Goal: Use online tool/utility: Utilize a website feature to perform a specific function

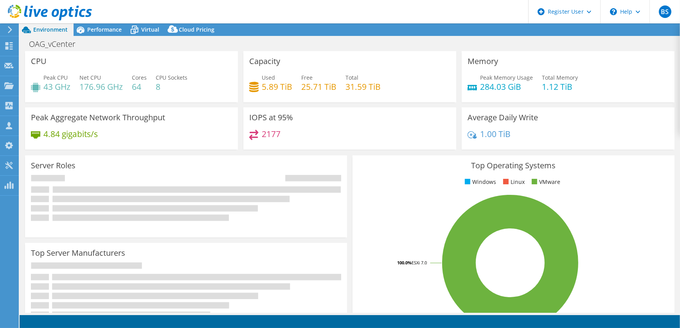
select select "[GEOGRAPHIC_DATA]"
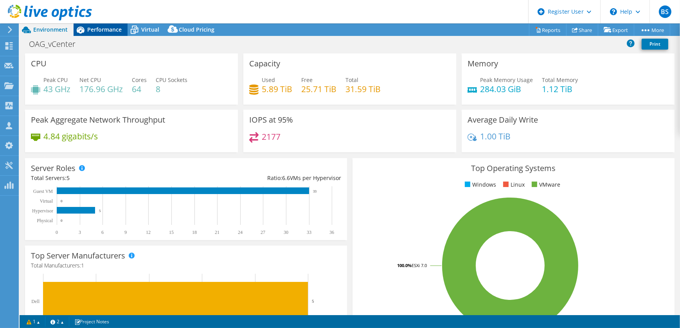
click at [103, 31] on span "Performance" at bounding box center [104, 29] width 34 height 7
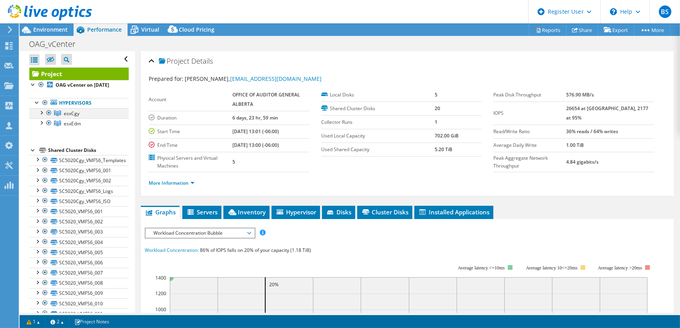
click at [50, 118] on div at bounding box center [49, 112] width 8 height 9
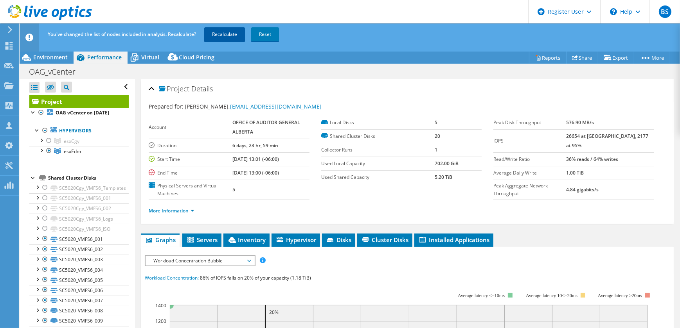
click at [229, 35] on link "Recalculate" at bounding box center [224, 34] width 41 height 14
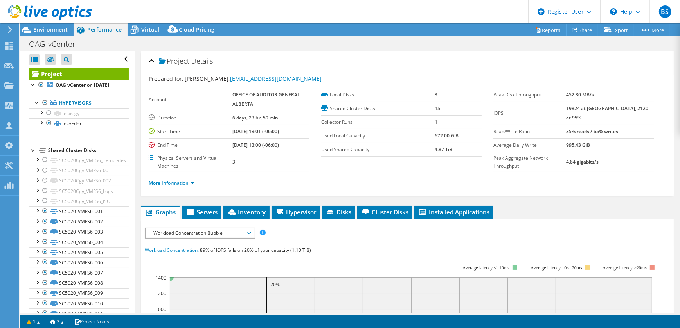
click at [171, 181] on link "More Information" at bounding box center [172, 183] width 46 height 7
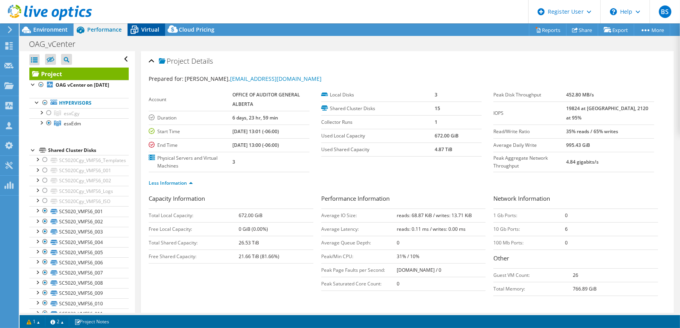
click at [135, 29] on icon at bounding box center [134, 30] width 14 height 14
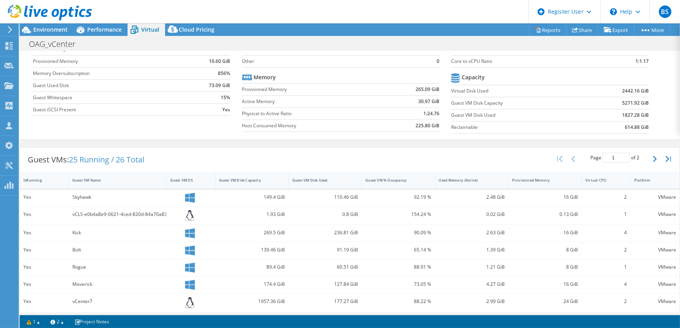
scroll to position [57, 0]
